Goal: Navigation & Orientation: Find specific page/section

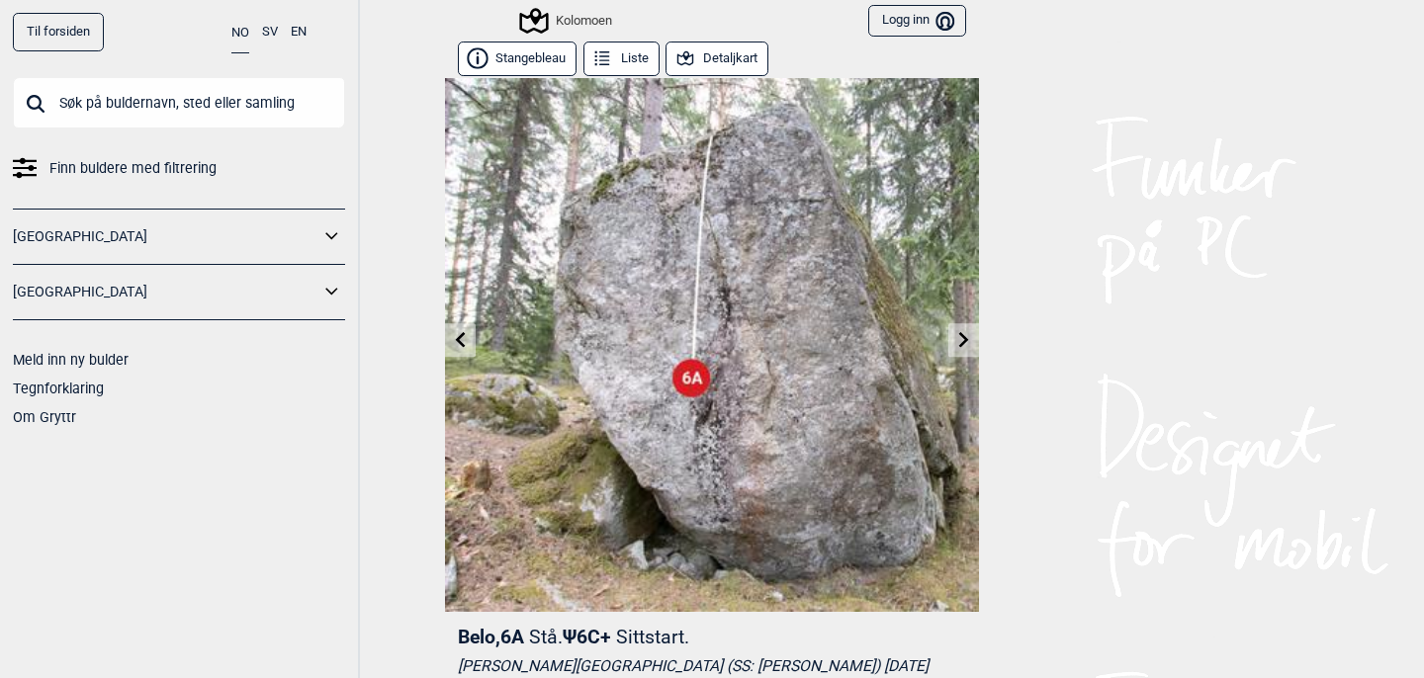
click at [728, 61] on button "Detaljkart" at bounding box center [716, 59] width 103 height 35
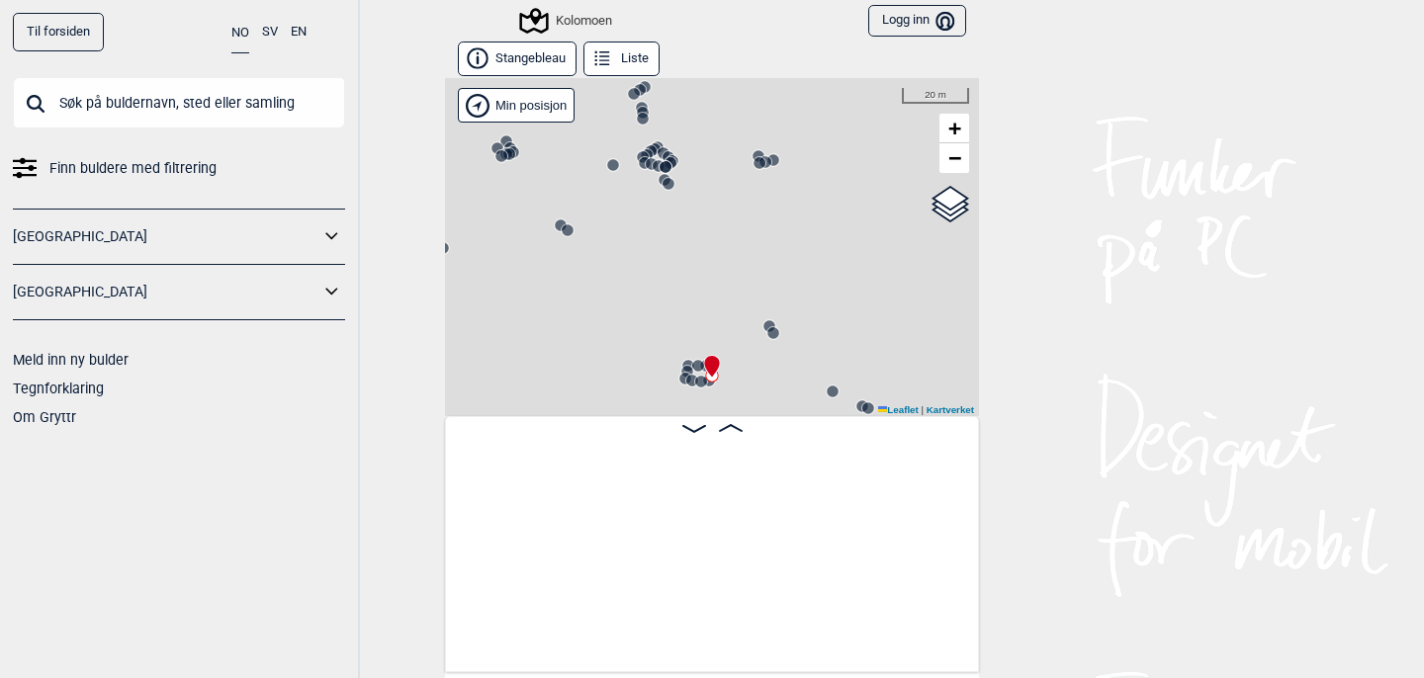
scroll to position [0, 38936]
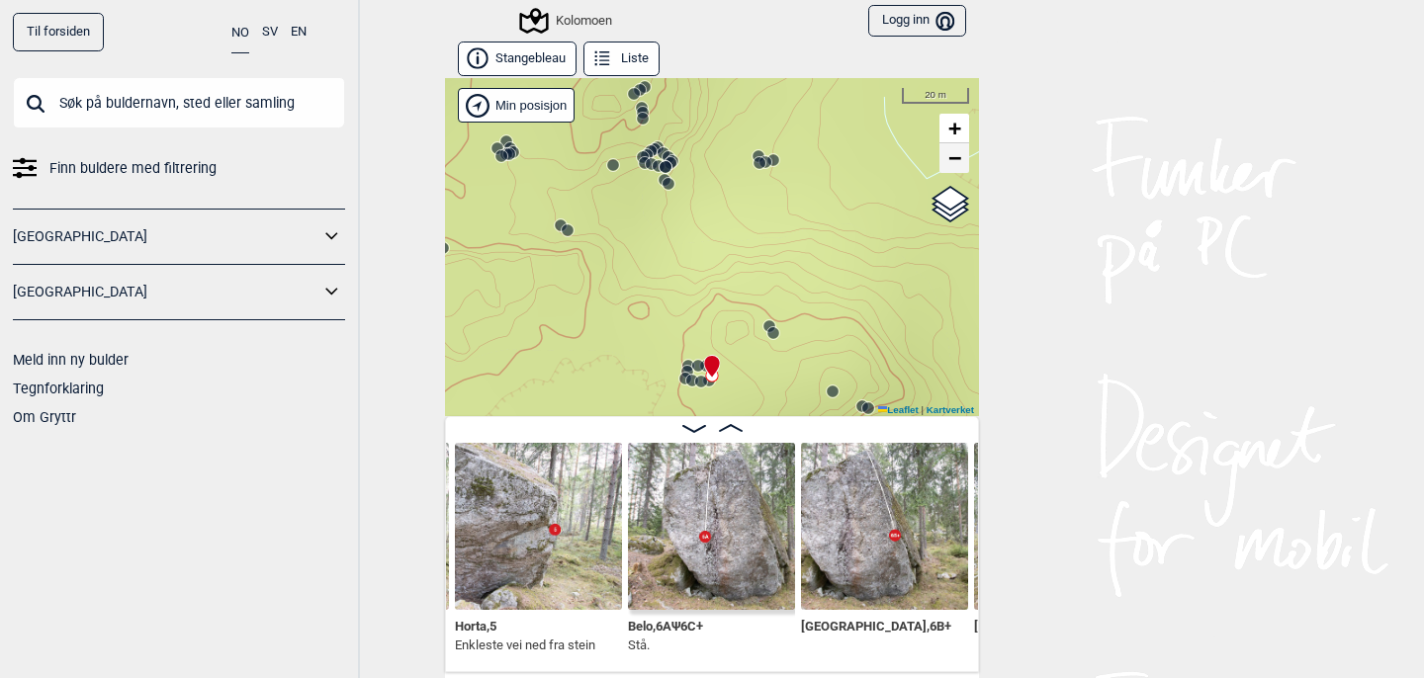
click at [962, 162] on link "−" at bounding box center [954, 158] width 30 height 30
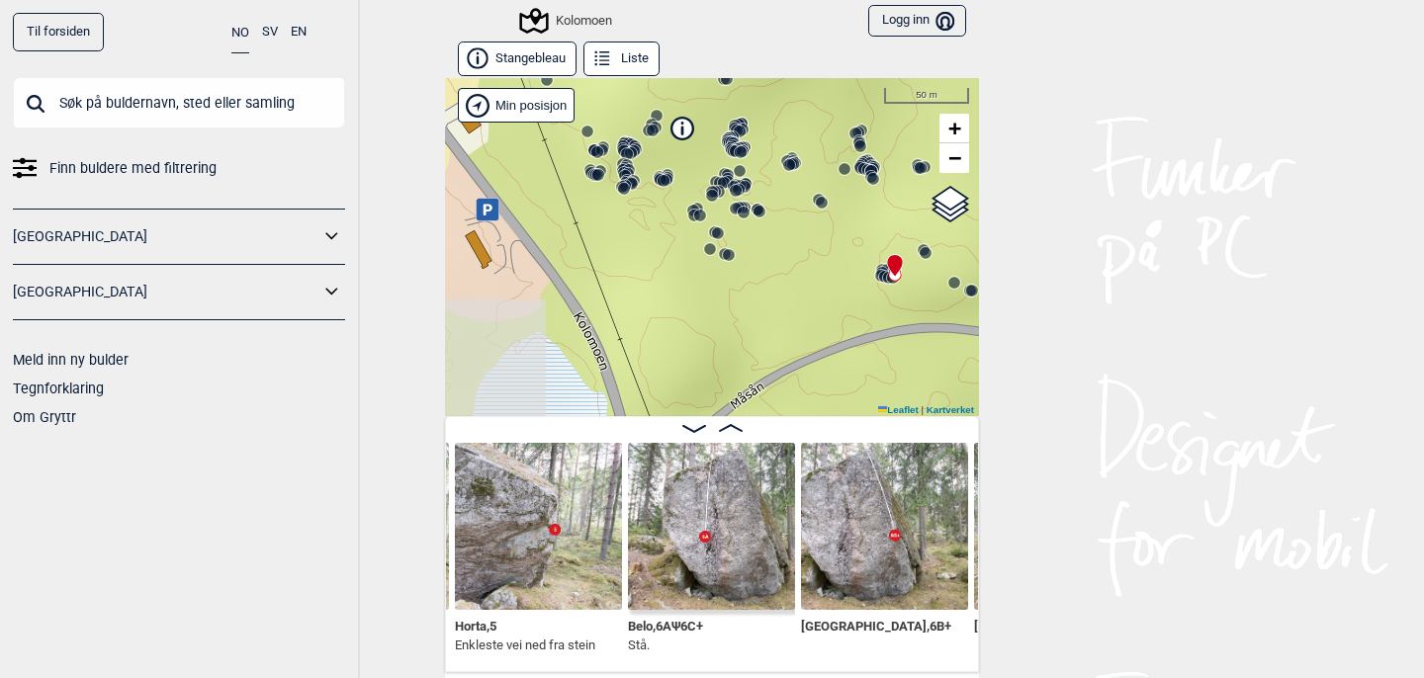
drag, startPoint x: 737, startPoint y: 277, endPoint x: 918, endPoint y: 176, distance: 207.2
click at [918, 176] on div at bounding box center [921, 168] width 16 height 16
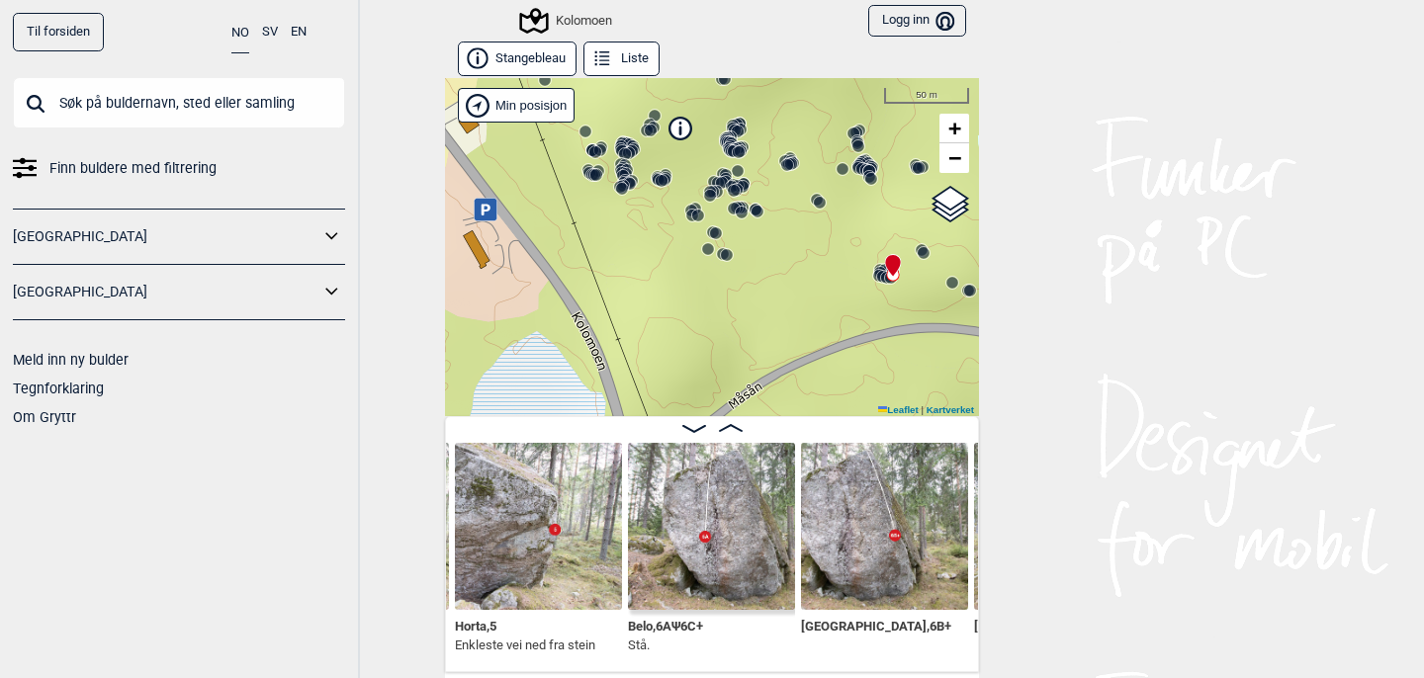
click at [821, 205] on circle at bounding box center [820, 203] width 12 height 12
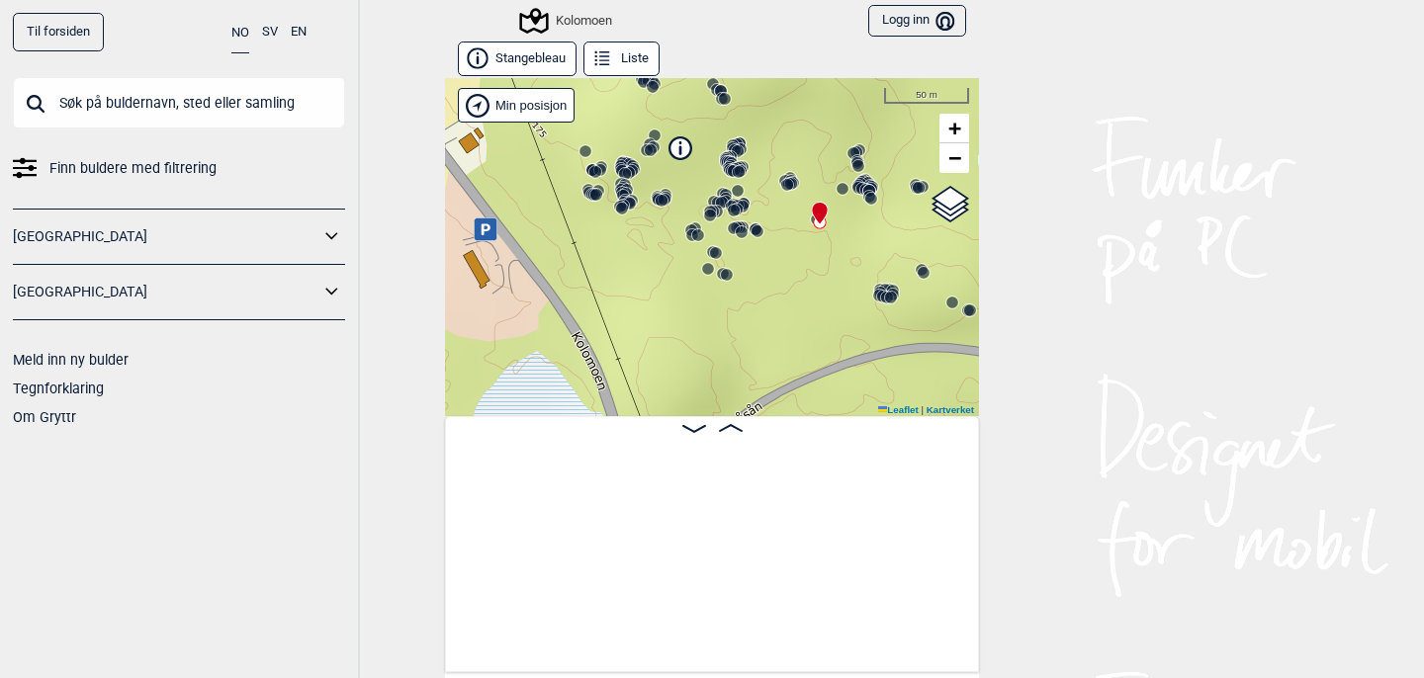
scroll to position [0, 39801]
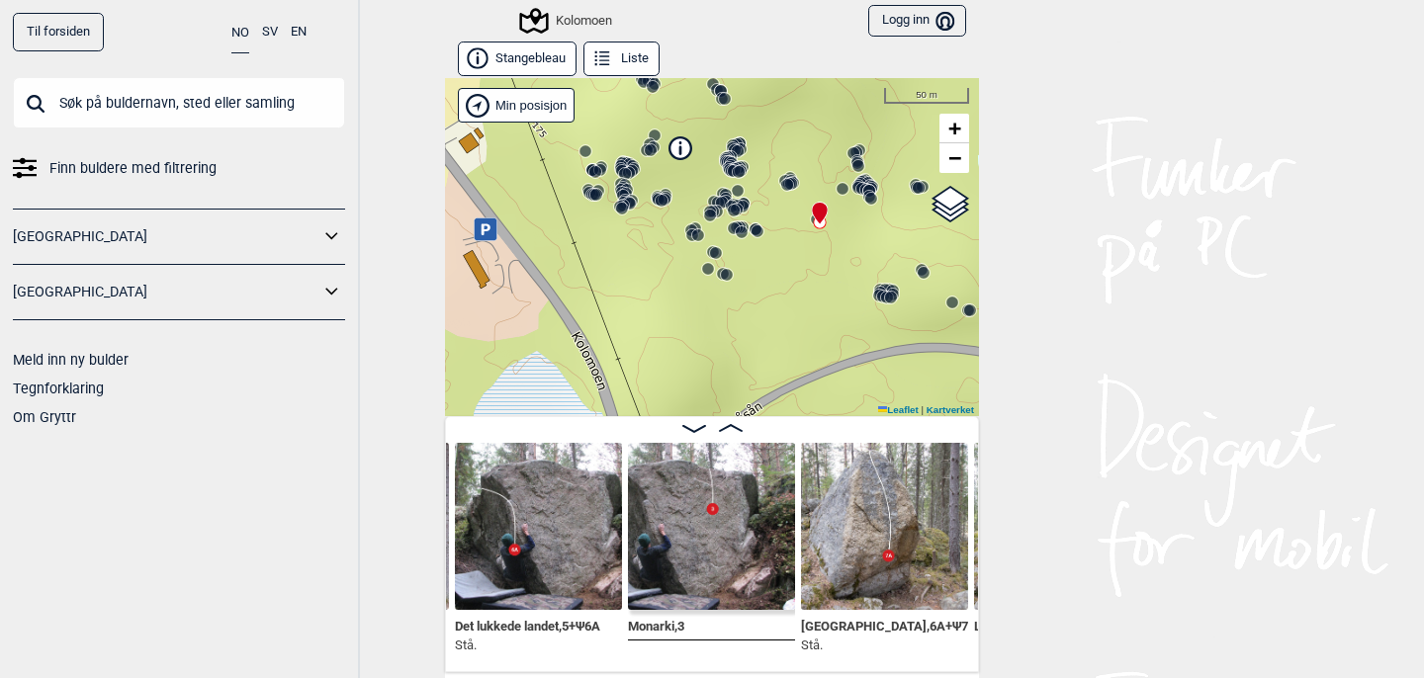
click at [869, 199] on circle at bounding box center [871, 199] width 12 height 12
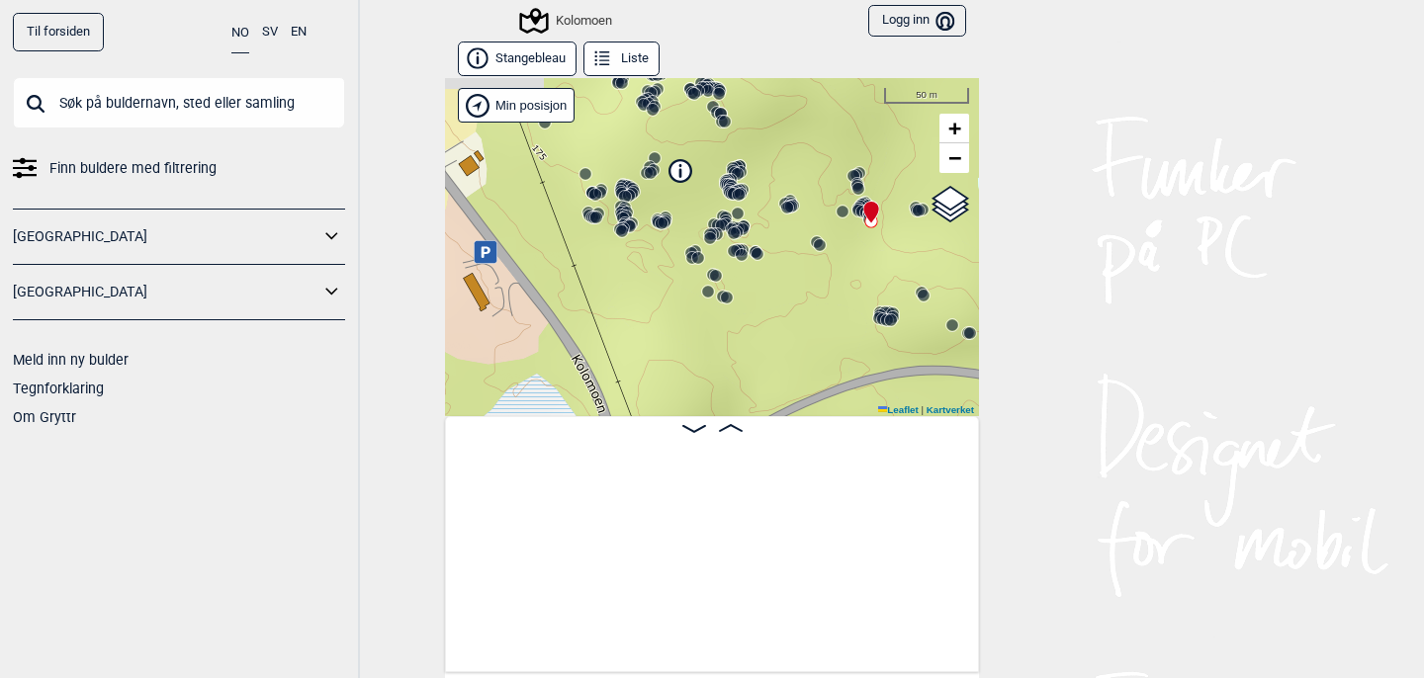
scroll to position [0, 34758]
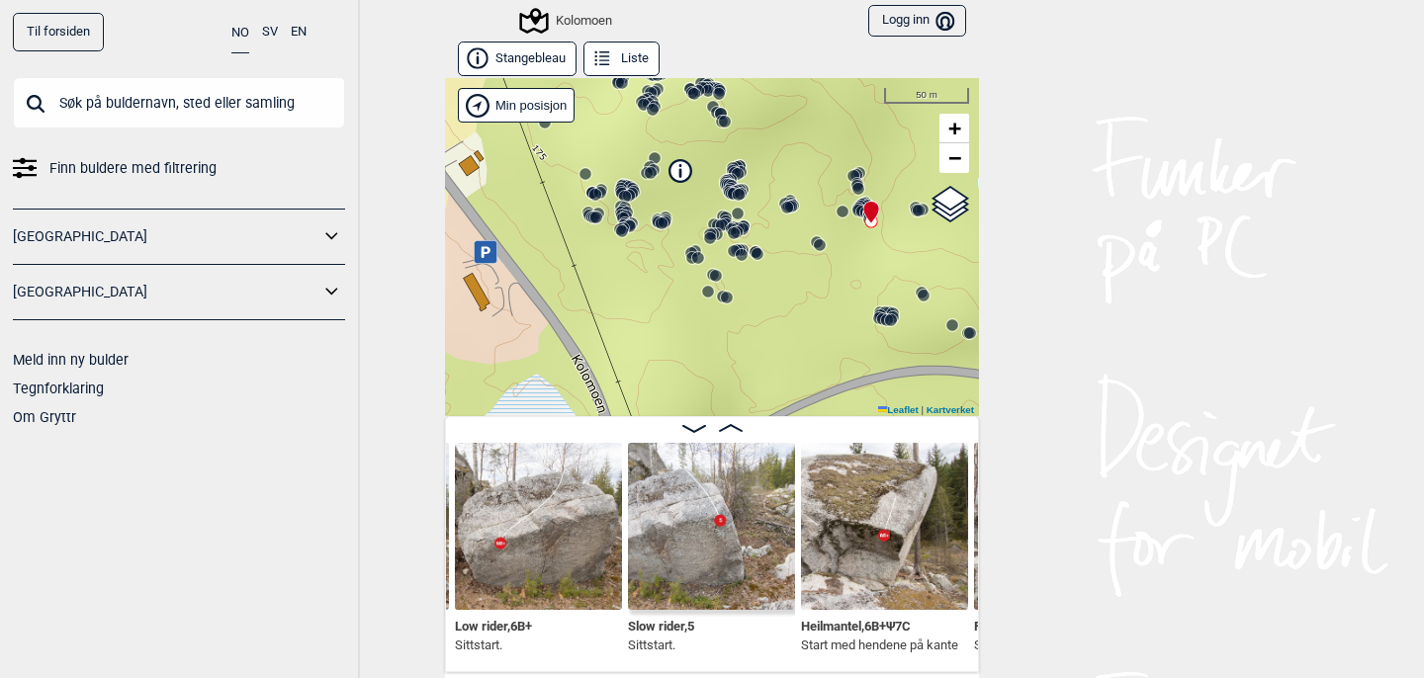
click at [893, 317] on circle at bounding box center [891, 320] width 12 height 12
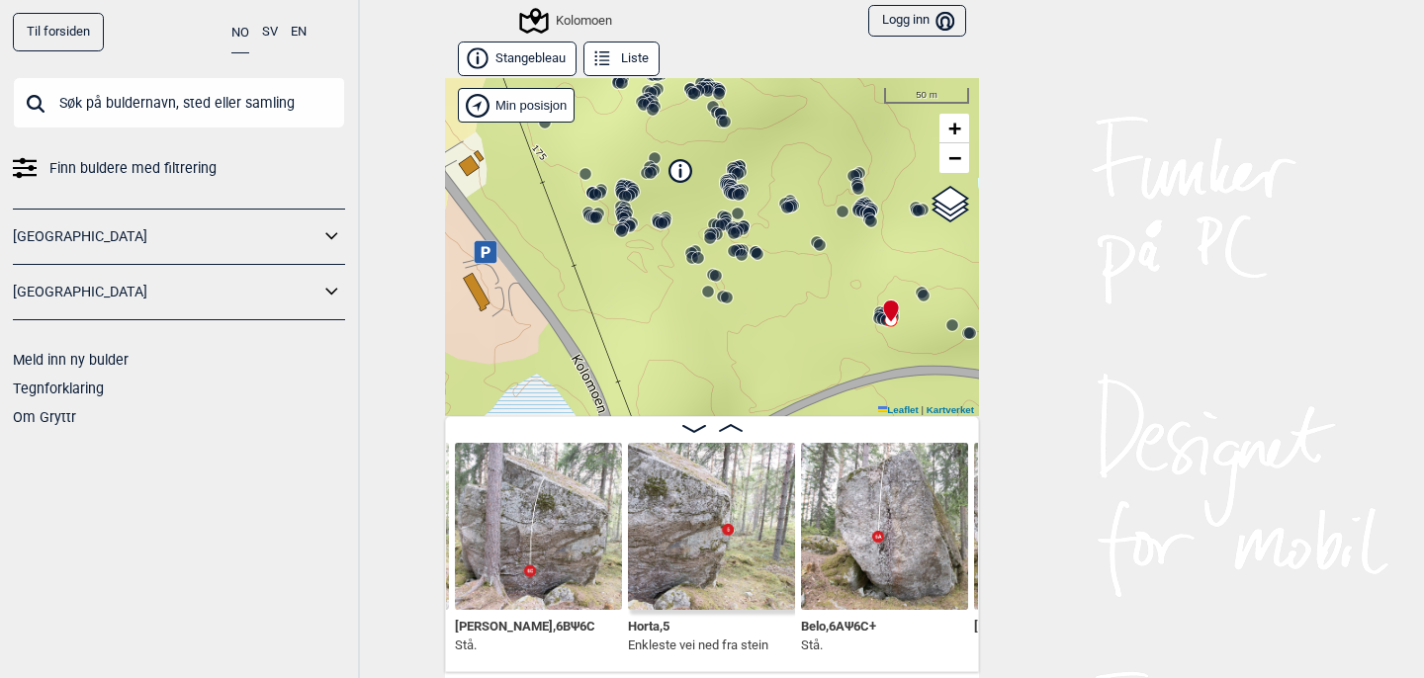
click at [924, 294] on circle at bounding box center [924, 296] width 12 height 12
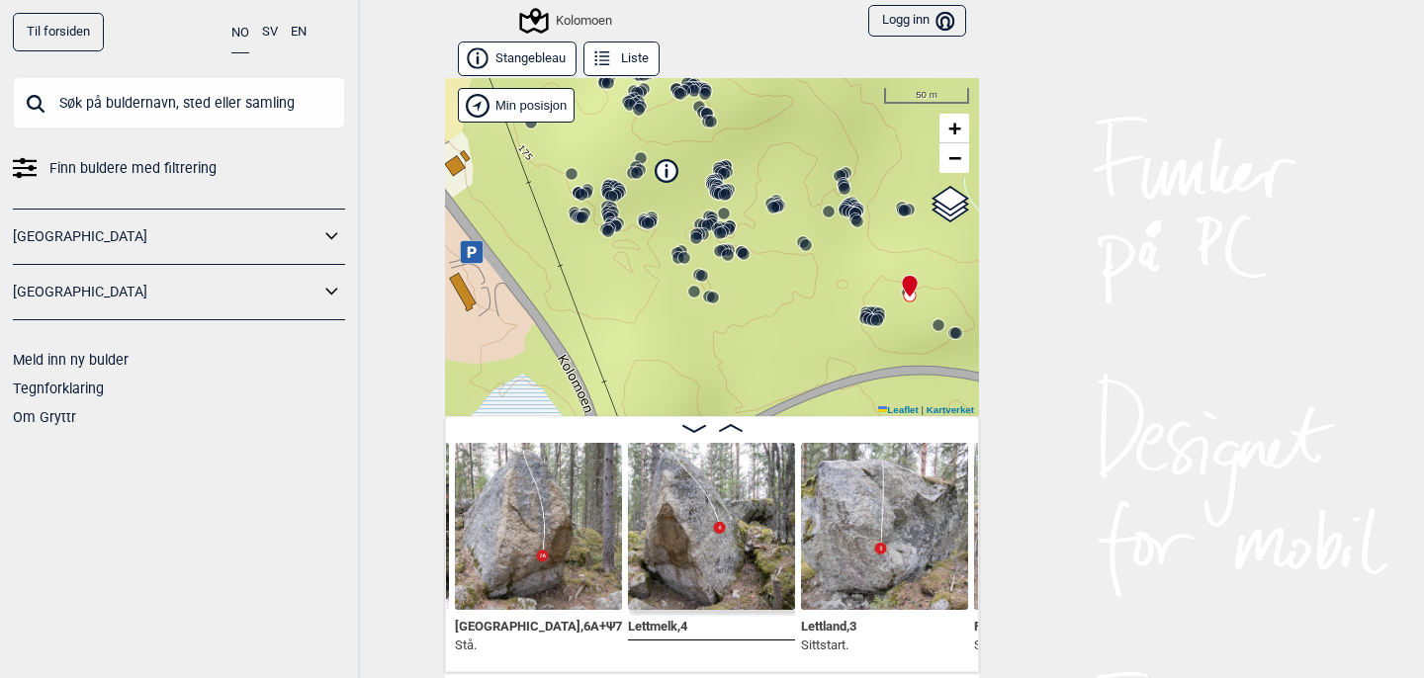
click at [135, 120] on input "text" at bounding box center [179, 102] width 332 height 51
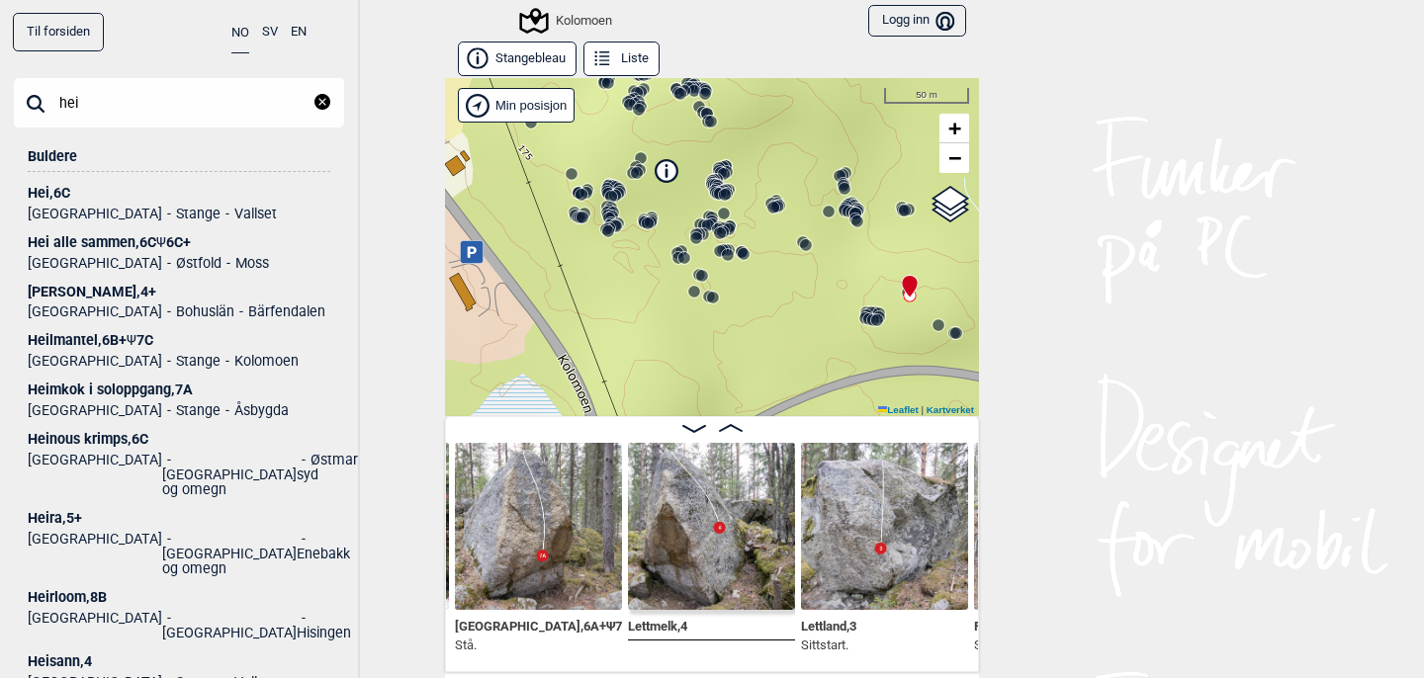
type input "hei"
click at [52, 190] on div "Hei , 6C" at bounding box center [179, 193] width 303 height 15
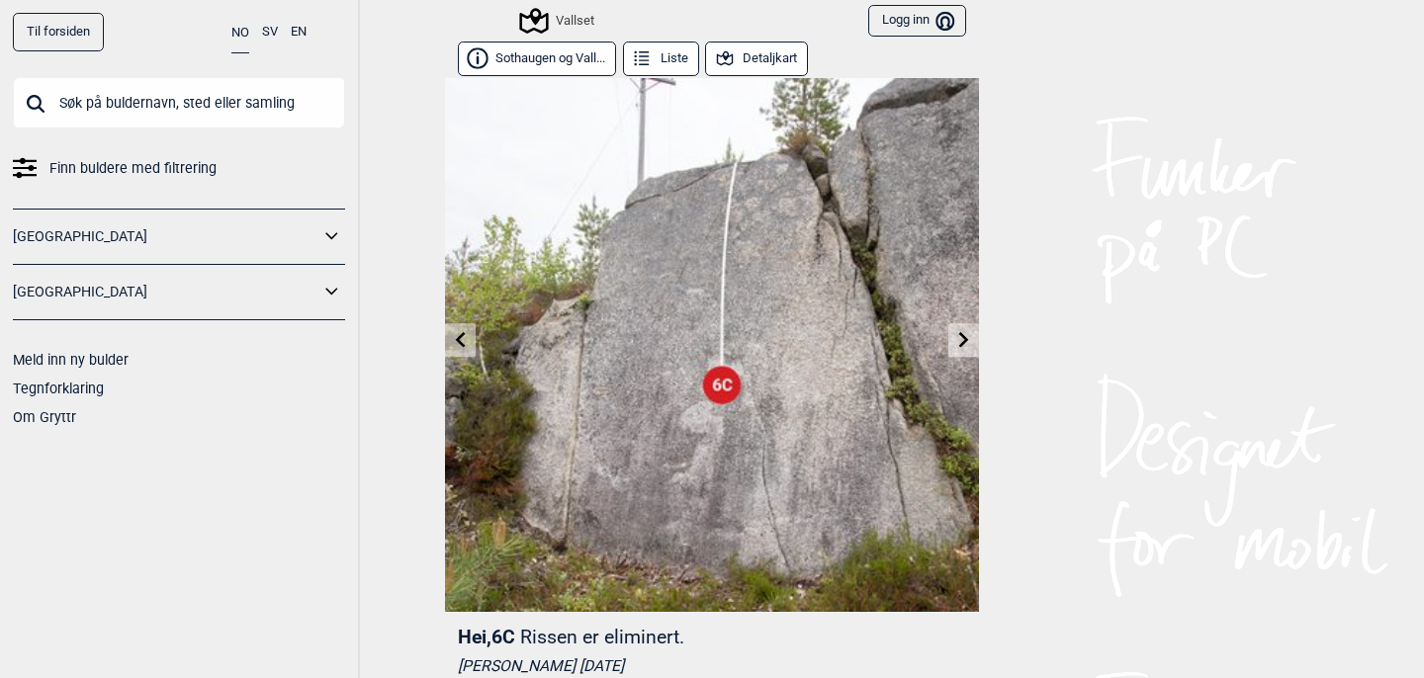
click at [771, 52] on button "Detaljkart" at bounding box center [756, 59] width 103 height 35
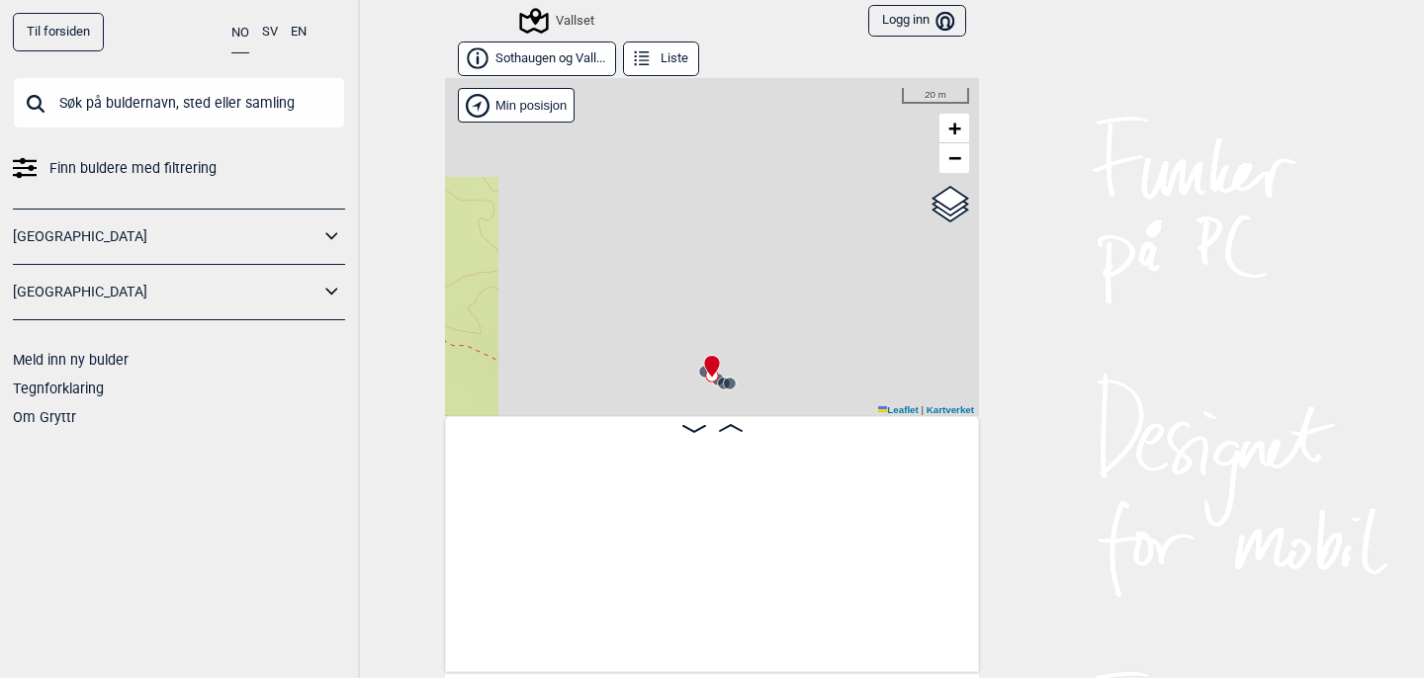
scroll to position [0, 2005]
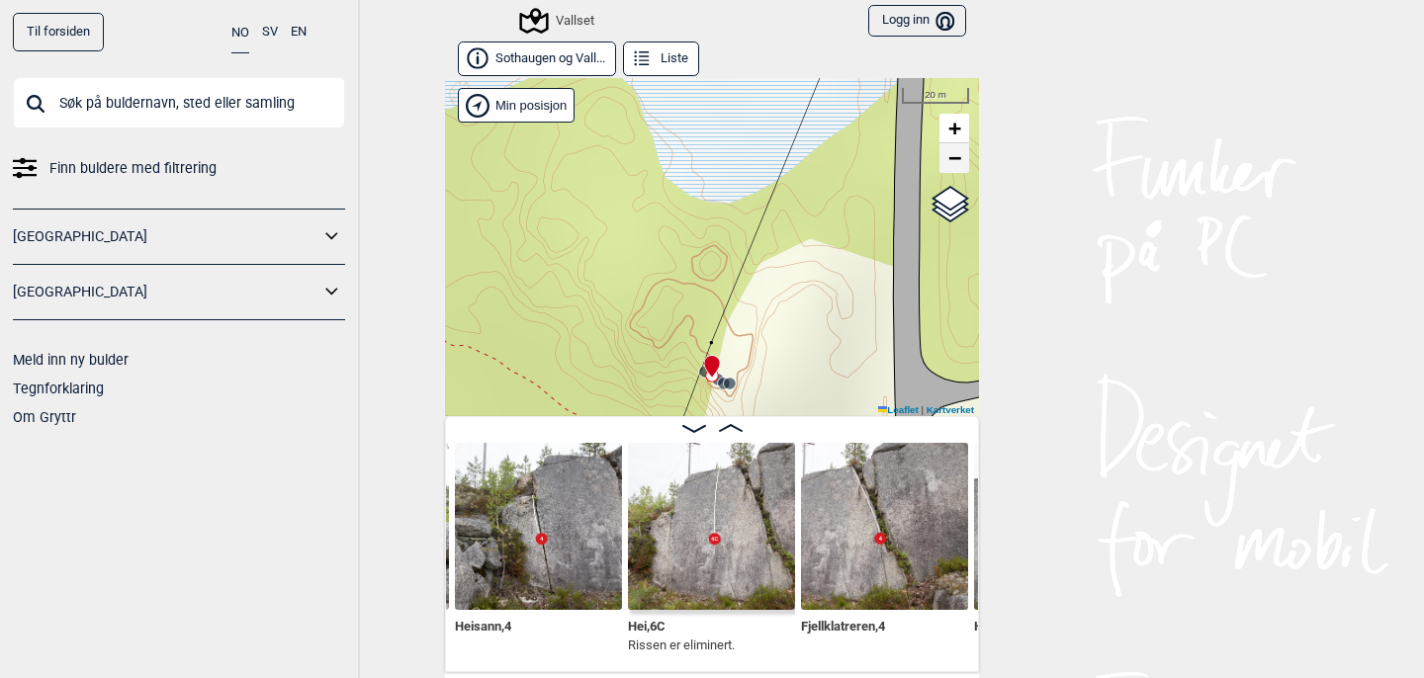
click at [953, 163] on span "−" at bounding box center [954, 157] width 13 height 25
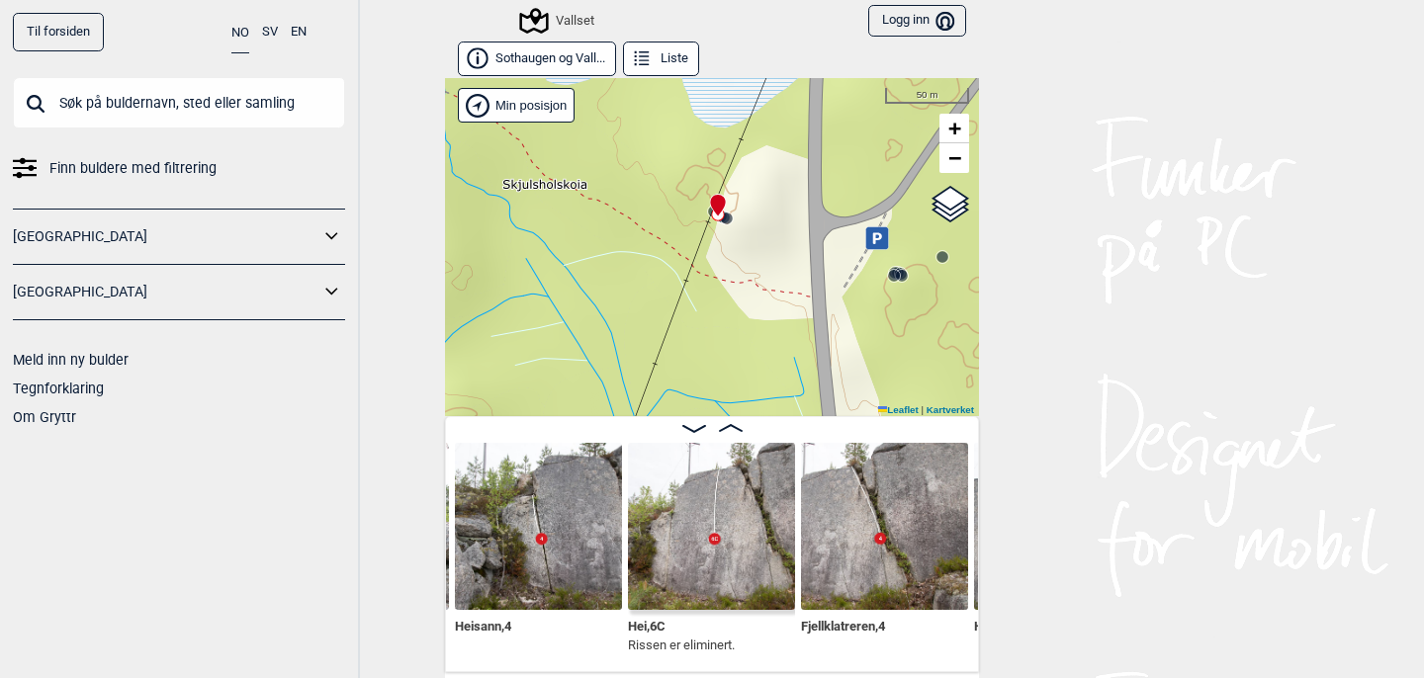
drag, startPoint x: 823, startPoint y: 271, endPoint x: 829, endPoint y: 109, distance: 162.3
click at [829, 109] on div "Vallset" at bounding box center [712, 247] width 534 height 338
click at [875, 230] on input "Google satellite" at bounding box center [879, 236] width 13 height 13
radio input "true"
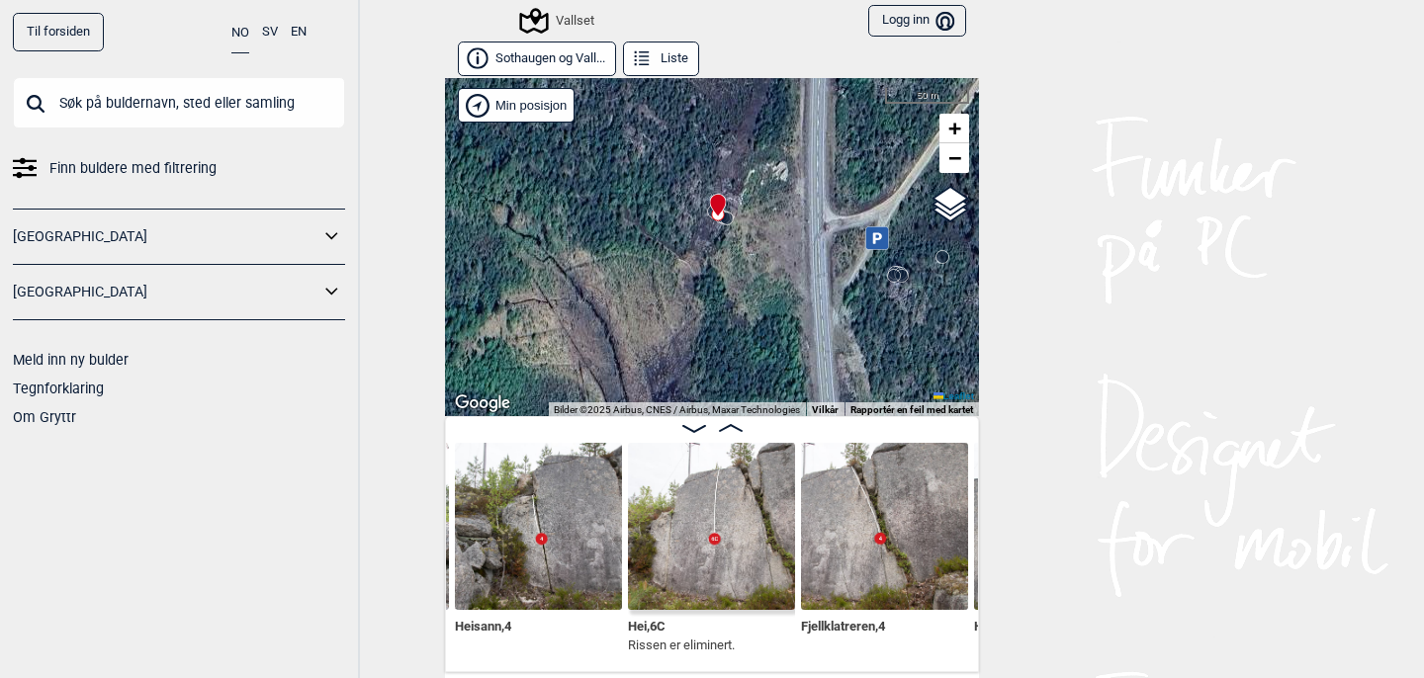
click at [892, 273] on circle at bounding box center [894, 276] width 12 height 12
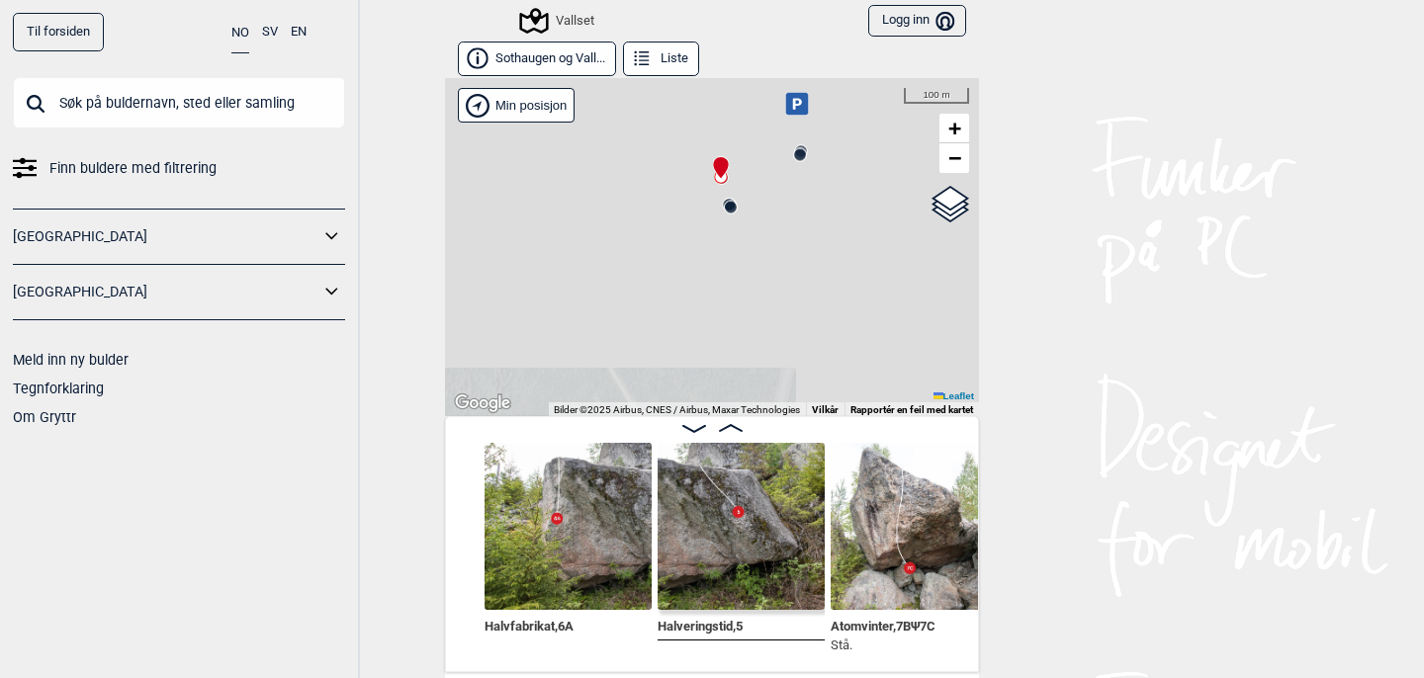
scroll to position [0, 1473]
